Goal: Find contact information: Find contact information

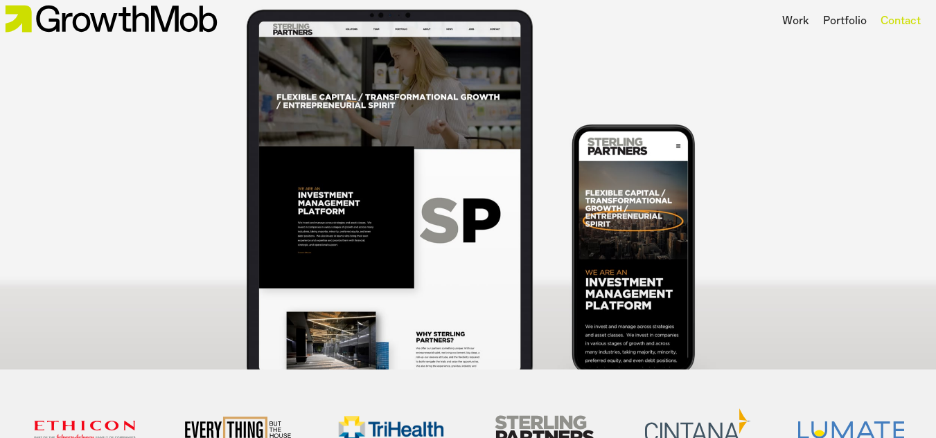
click at [907, 21] on div "Contact" at bounding box center [900, 21] width 40 height 17
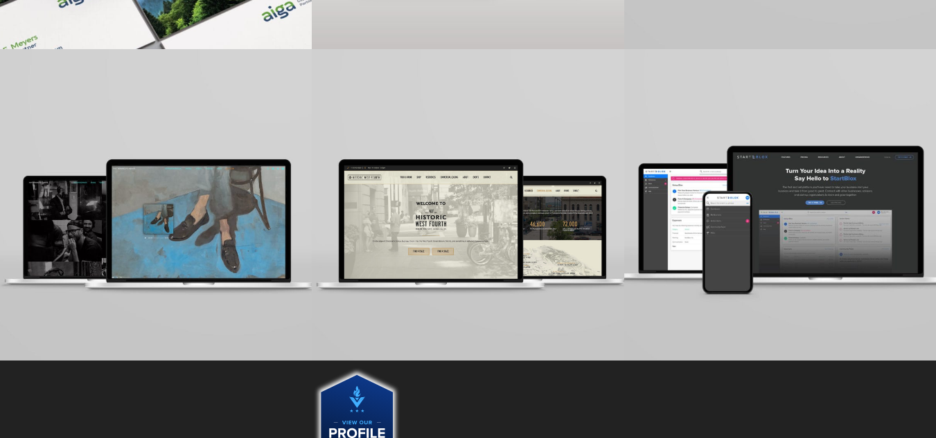
scroll to position [1215, 0]
